Goal: Task Accomplishment & Management: Use online tool/utility

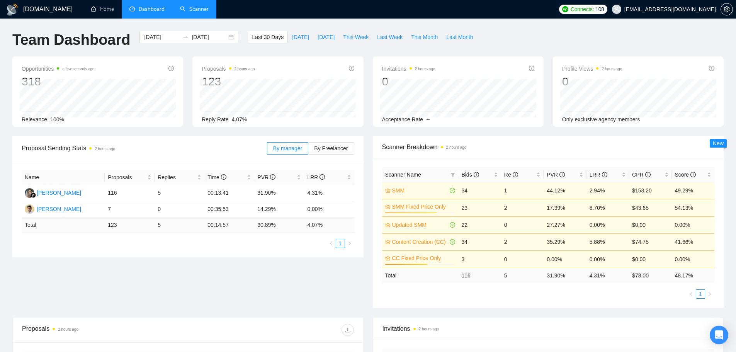
click at [197, 6] on link "Scanner" at bounding box center [194, 9] width 29 height 7
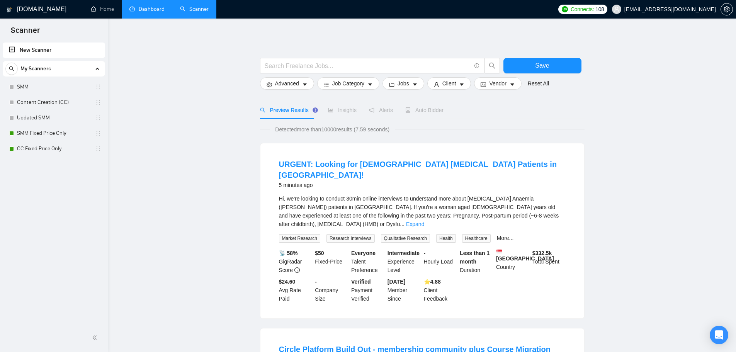
click at [134, 7] on link "Dashboard" at bounding box center [146, 9] width 35 height 7
